Goal: Task Accomplishment & Management: Complete application form

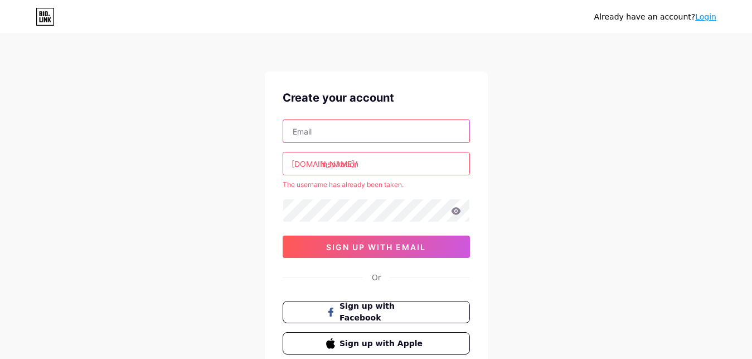
click at [358, 131] on input "text" at bounding box center [376, 131] width 186 height 22
type input "tigree3334@gmail.com"
click at [377, 165] on input "inspiration" at bounding box center [376, 163] width 186 height 22
click at [379, 199] on div at bounding box center [376, 210] width 187 height 23
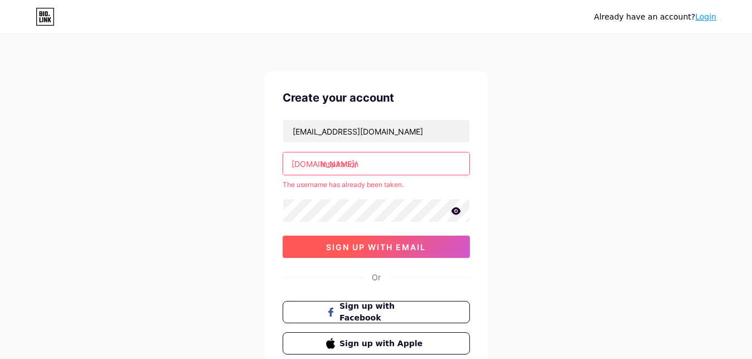
click at [407, 243] on span "sign up with email" at bounding box center [376, 246] width 100 height 9
click at [470, 157] on input "inspiration" at bounding box center [376, 163] width 186 height 22
click at [508, 157] on div "Already have an account? Login Create your account tigree3334@gmail.com bio.lin…" at bounding box center [376, 220] width 752 height 441
click at [424, 240] on button "sign up with email" at bounding box center [376, 246] width 187 height 22
click at [417, 167] on input "inspiration" at bounding box center [376, 163] width 186 height 22
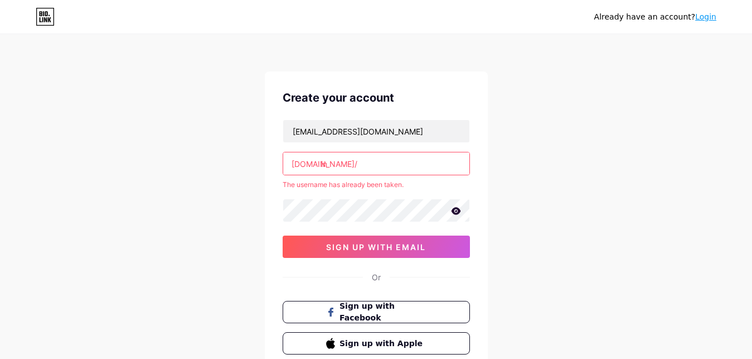
type input "i"
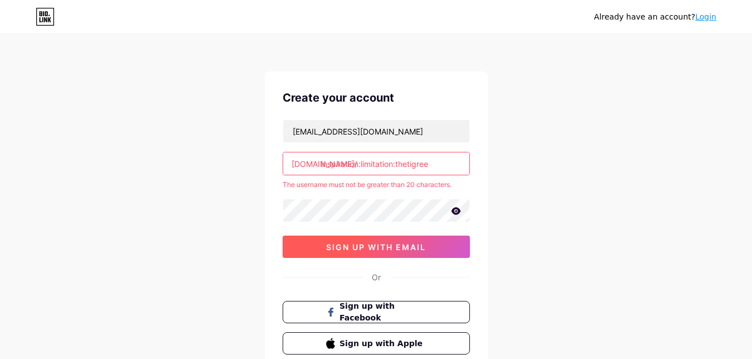
click at [438, 232] on div "tigree3334@gmail.com bio.link/ inspiration:limitation:thetigree The username mu…" at bounding box center [376, 188] width 187 height 138
click at [421, 253] on button "sign up with email" at bounding box center [376, 246] width 187 height 22
click at [449, 163] on input "inspiration:limitation:thetigree" at bounding box center [376, 163] width 186 height 22
click at [425, 241] on button "sign up with email" at bounding box center [376, 246] width 187 height 22
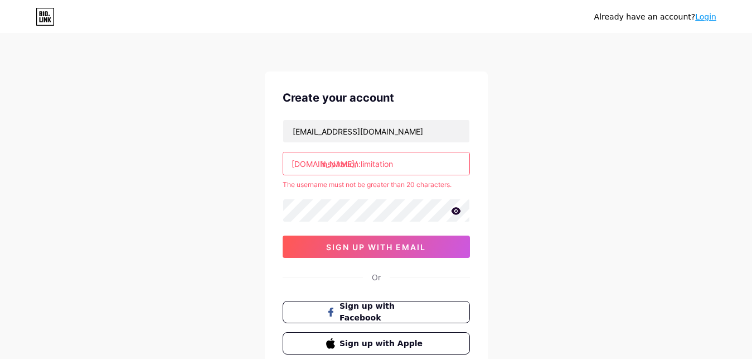
click at [434, 165] on input "inspiration:limitation" at bounding box center [376, 163] width 186 height 22
type input "i"
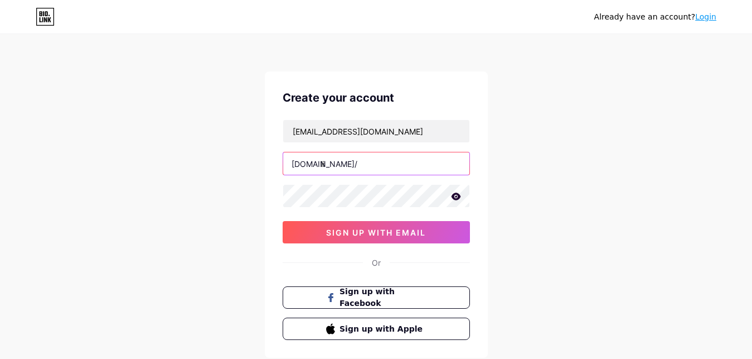
type input "l"
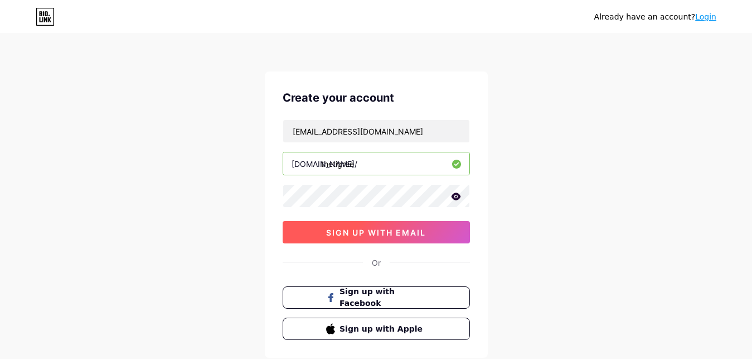
type input "thetigree"
click at [413, 230] on span "sign up with email" at bounding box center [376, 232] width 100 height 9
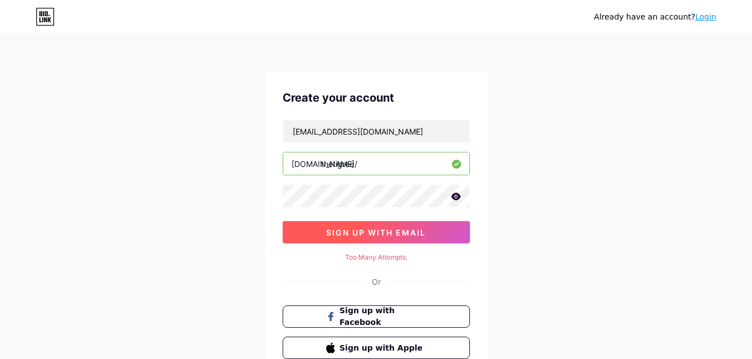
click at [413, 230] on span "sign up with email" at bounding box center [376, 232] width 100 height 9
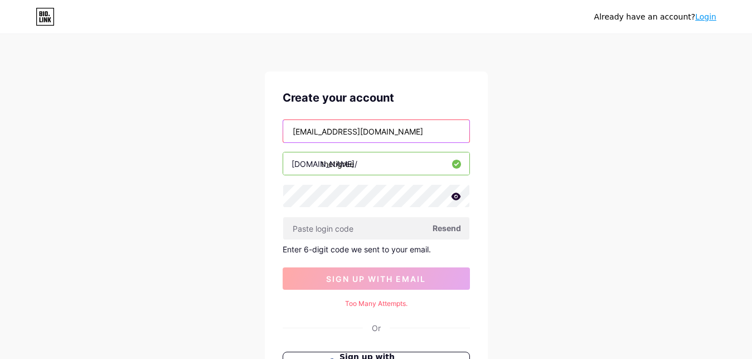
click at [403, 130] on input "tigree3334@gmail.com" at bounding box center [376, 131] width 186 height 22
type input "t"
type input "tigree3334@gmail.com"
click at [460, 195] on icon at bounding box center [455, 195] width 9 height 7
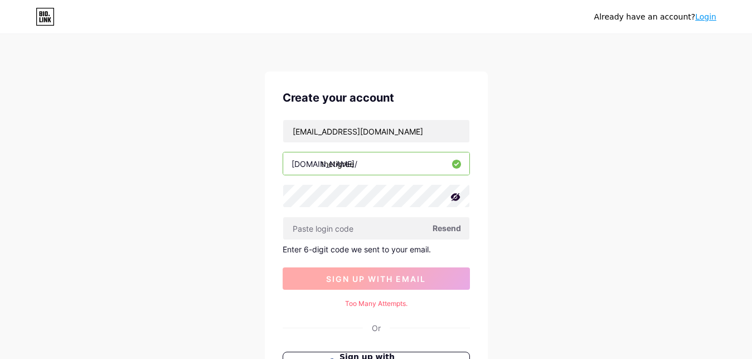
click at [417, 277] on span "sign up with email" at bounding box center [376, 278] width 100 height 9
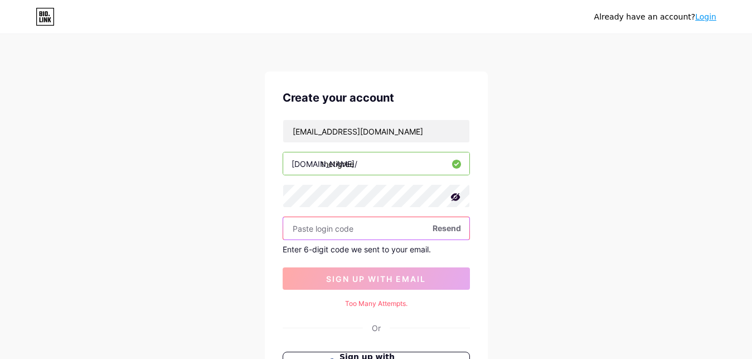
click at [395, 220] on input "text" at bounding box center [376, 228] width 186 height 22
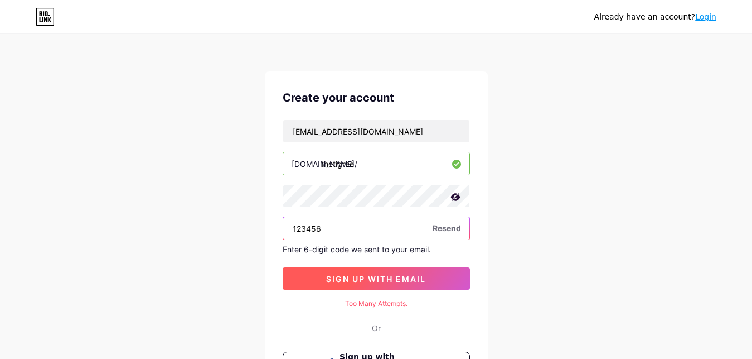
type input "123456"
click at [402, 279] on span "sign up with email" at bounding box center [376, 278] width 100 height 9
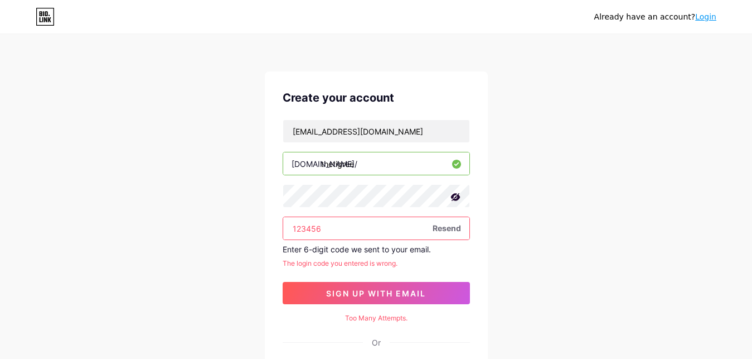
click at [380, 341] on div "Or" at bounding box center [376, 342] width 9 height 12
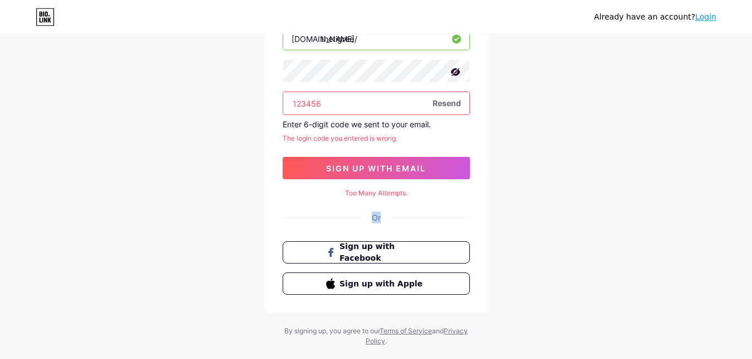
scroll to position [142, 0]
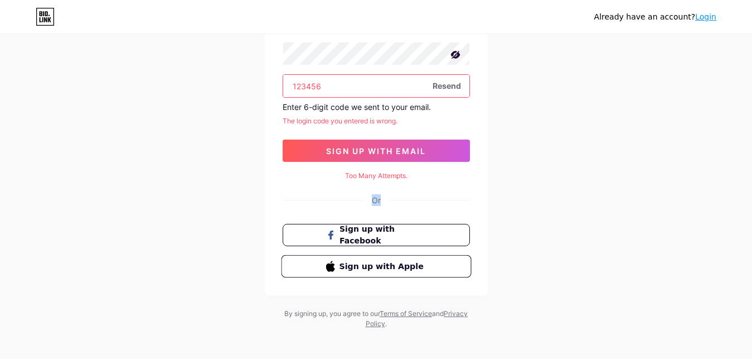
click at [416, 265] on span "Sign up with Apple" at bounding box center [383, 266] width 88 height 12
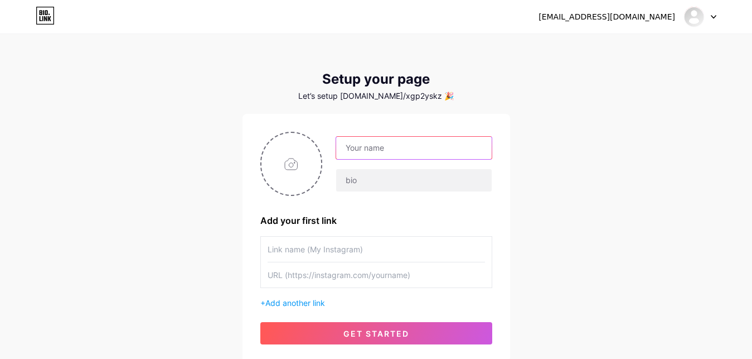
click at [403, 144] on input "text" at bounding box center [413, 148] width 155 height 22
type input "thetigree78"
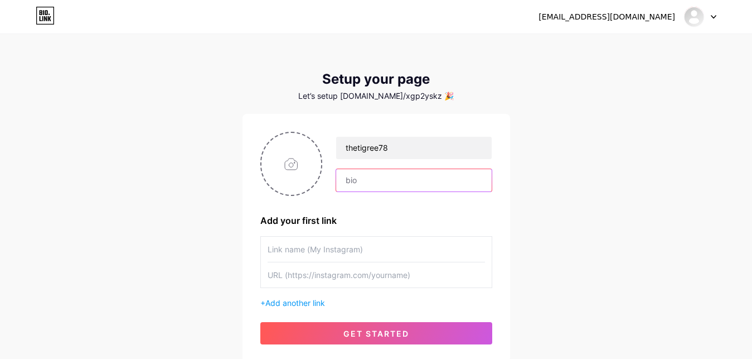
click at [400, 186] on input "text" at bounding box center [413, 180] width 155 height 22
type input "instagram"
click at [379, 247] on input "text" at bounding box center [377, 248] width 218 height 25
type input "instagram"
click at [354, 279] on input "text" at bounding box center [377, 274] width 218 height 25
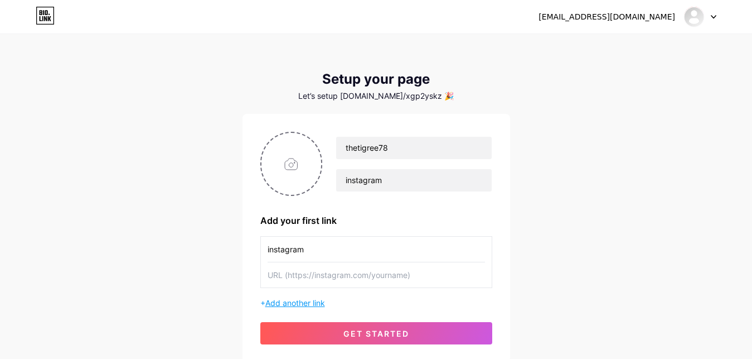
click at [318, 304] on span "Add another link" at bounding box center [295, 302] width 60 height 9
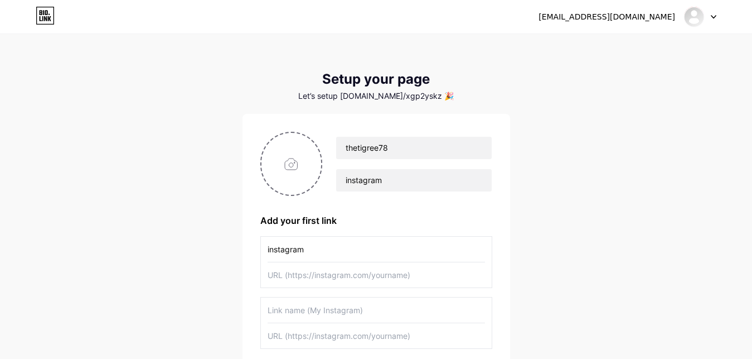
click at [327, 318] on input "text" at bounding box center [377, 309] width 218 height 25
click at [334, 272] on input "text" at bounding box center [377, 274] width 218 height 25
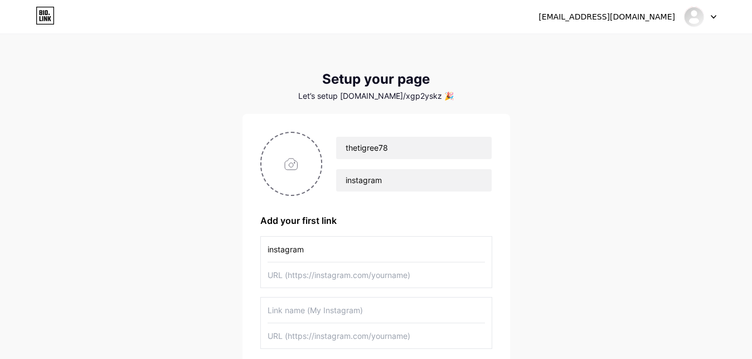
paste input "[URL][DOMAIN_NAME]"
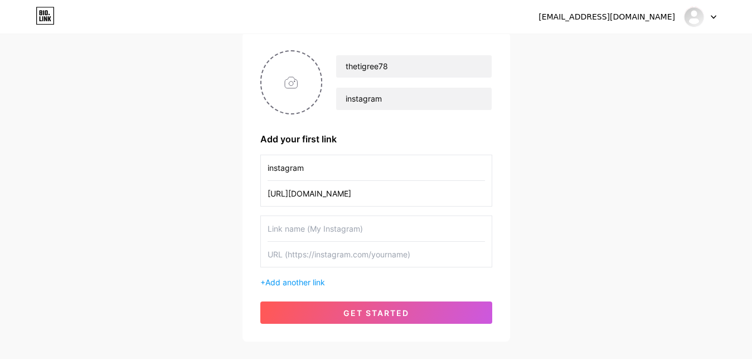
scroll to position [85, 0]
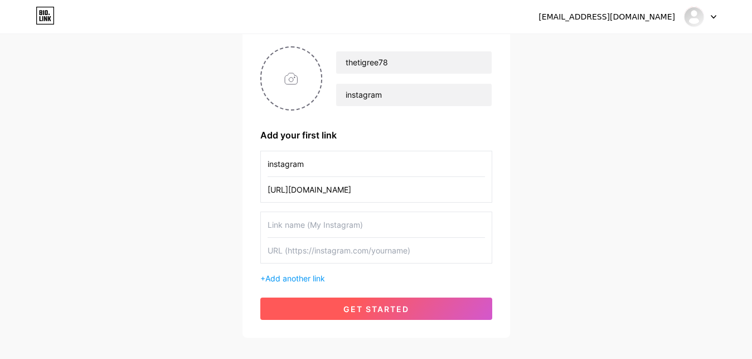
type input "[URL][DOMAIN_NAME]"
click at [448, 311] on button "get started" at bounding box center [376, 308] width 232 height 22
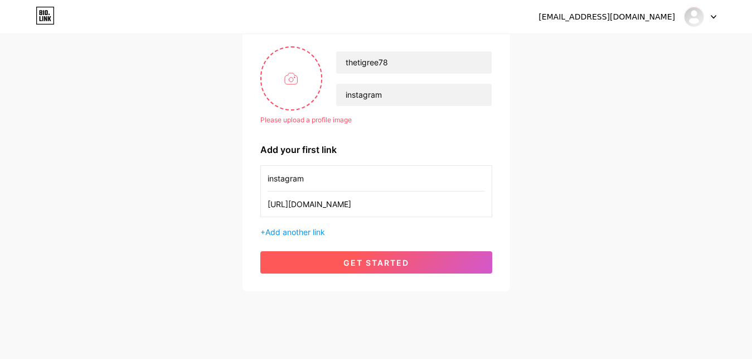
click at [419, 259] on button "get started" at bounding box center [376, 262] width 232 height 22
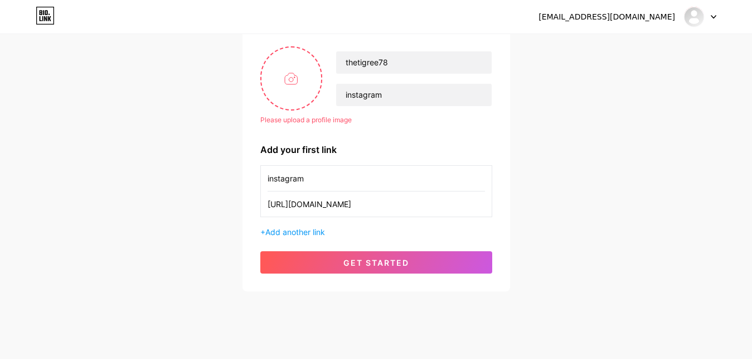
click at [292, 123] on div "Please upload a profile image" at bounding box center [376, 120] width 232 height 10
click at [284, 82] on input "file" at bounding box center [292, 78] width 60 height 62
type input "C:\fakepath\Lucid_Origin_a_young_man_with_a_calm_and_confident_expression__2.jpg"
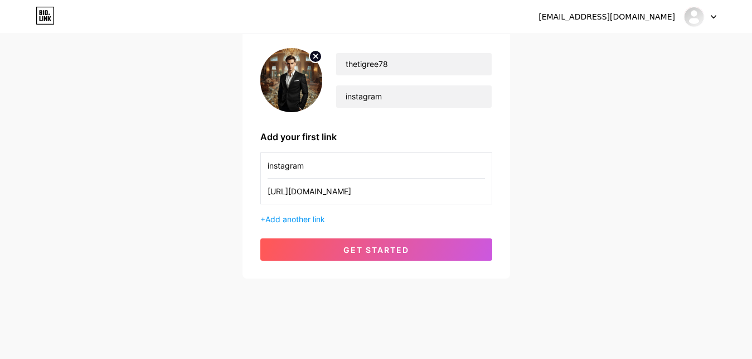
scroll to position [84, 0]
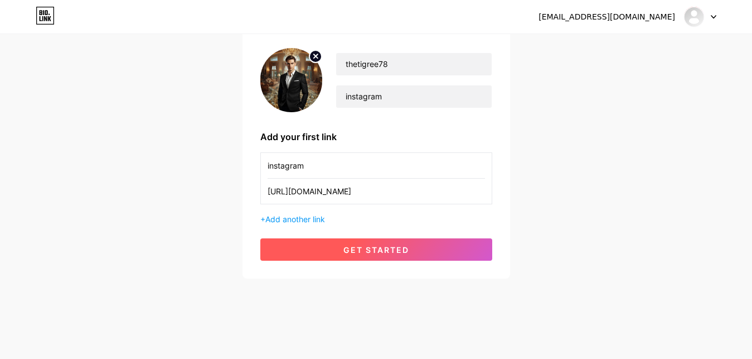
click at [331, 245] on button "get started" at bounding box center [376, 249] width 232 height 22
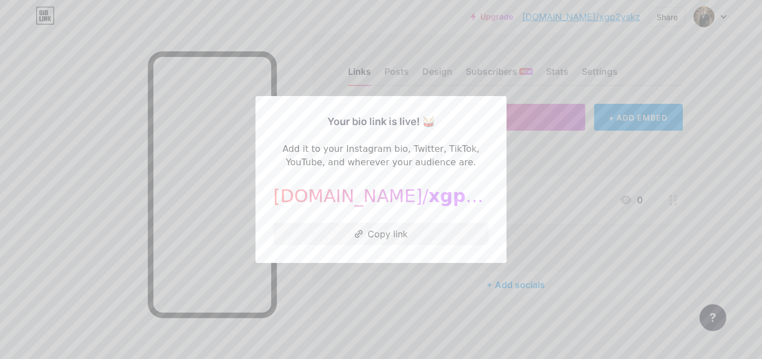
drag, startPoint x: 307, startPoint y: 196, endPoint x: 380, endPoint y: 204, distance: 72.9
click at [284, 198] on div "[DOMAIN_NAME]/ xgp2yskz" at bounding box center [380, 195] width 215 height 27
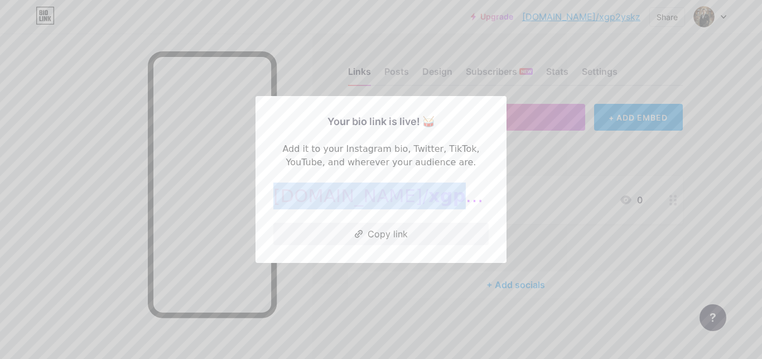
copy div "[DOMAIN_NAME]/ xgp2yskz"
drag, startPoint x: 311, startPoint y: 194, endPoint x: 442, endPoint y: 199, distance: 130.6
click at [442, 199] on div "[DOMAIN_NAME]/ xgp2yskz" at bounding box center [380, 195] width 215 height 27
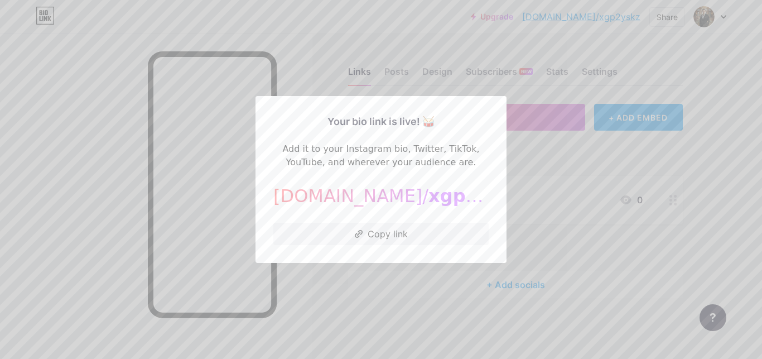
click at [120, 147] on div at bounding box center [381, 179] width 762 height 359
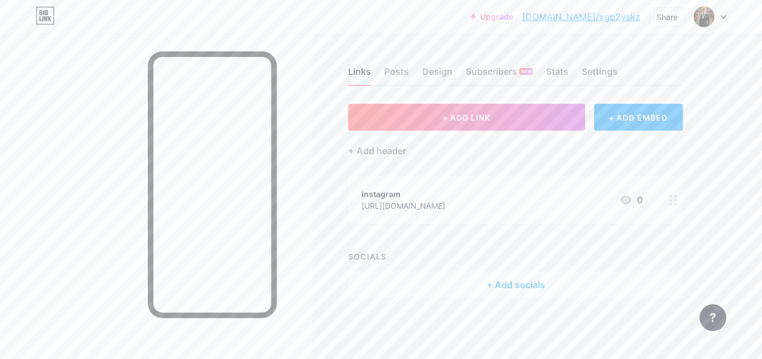
click at [445, 209] on div "[URL][DOMAIN_NAME]" at bounding box center [403, 206] width 84 height 12
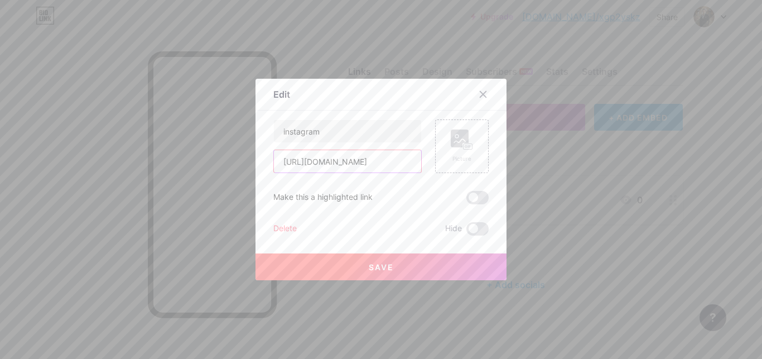
scroll to position [0, 62]
drag, startPoint x: 278, startPoint y: 163, endPoint x: 419, endPoint y: 163, distance: 141.1
click at [419, 163] on input "[URL][DOMAIN_NAME]" at bounding box center [347, 161] width 147 height 22
